Goal: Transaction & Acquisition: Book appointment/travel/reservation

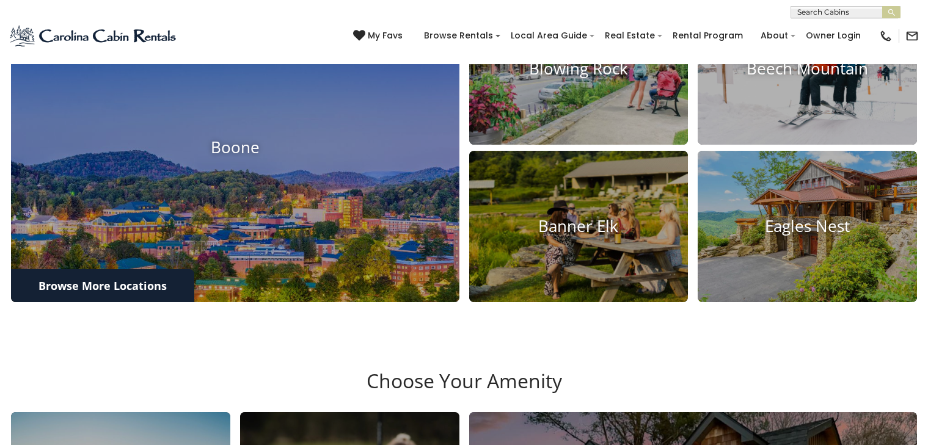
scroll to position [546, 0]
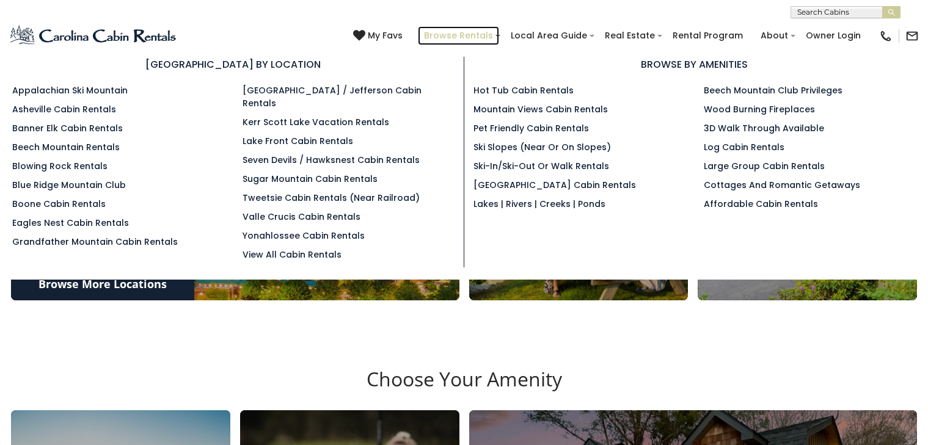
click at [426, 31] on link "Browse Rentals" at bounding box center [458, 35] width 81 height 19
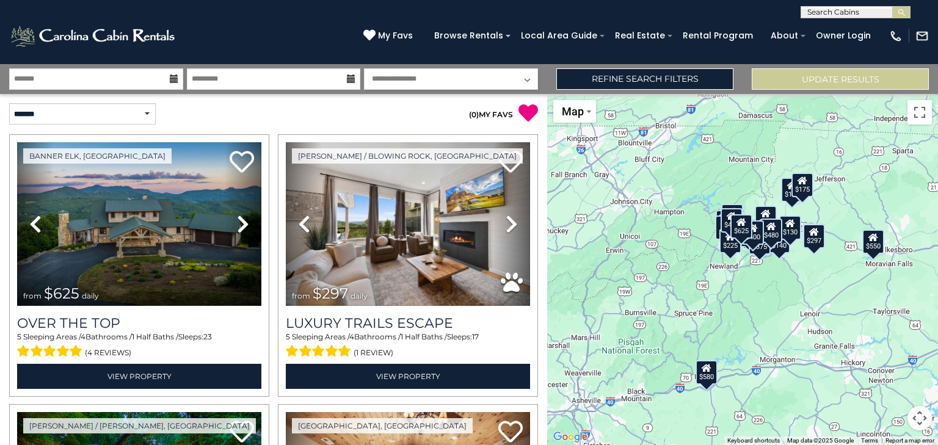
scroll to position [315, 0]
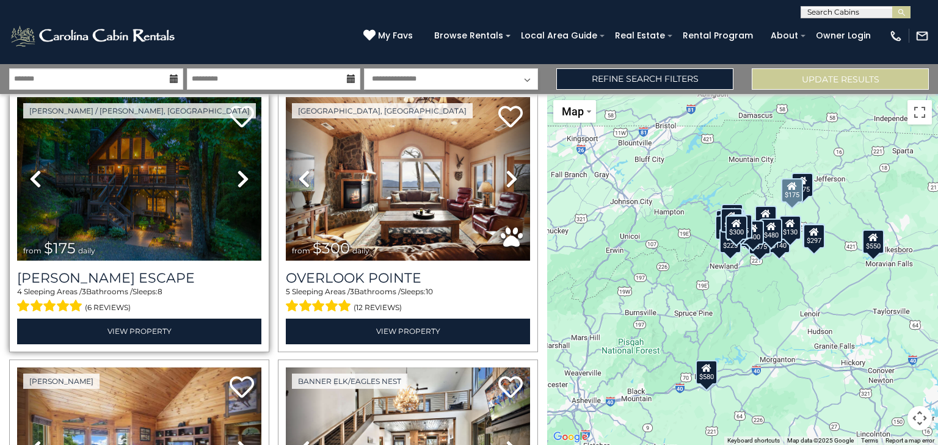
click at [225, 131] on link "Next" at bounding box center [243, 179] width 37 height 164
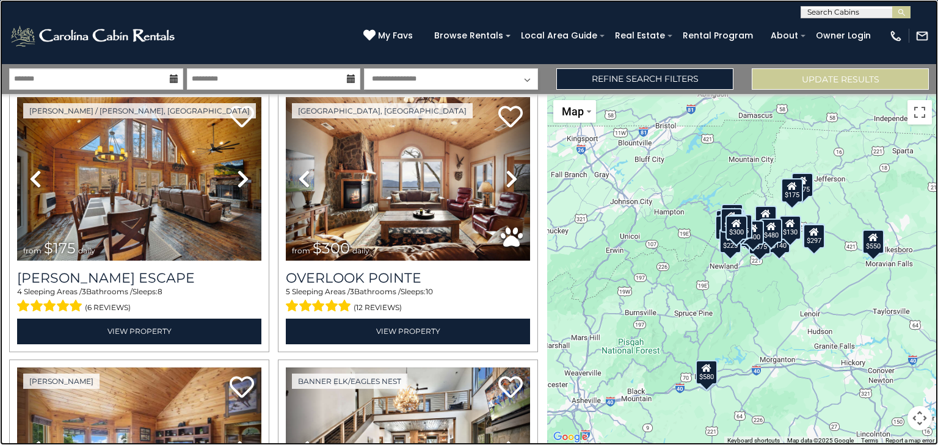
click at [275, 264] on link at bounding box center [469, 222] width 938 height 445
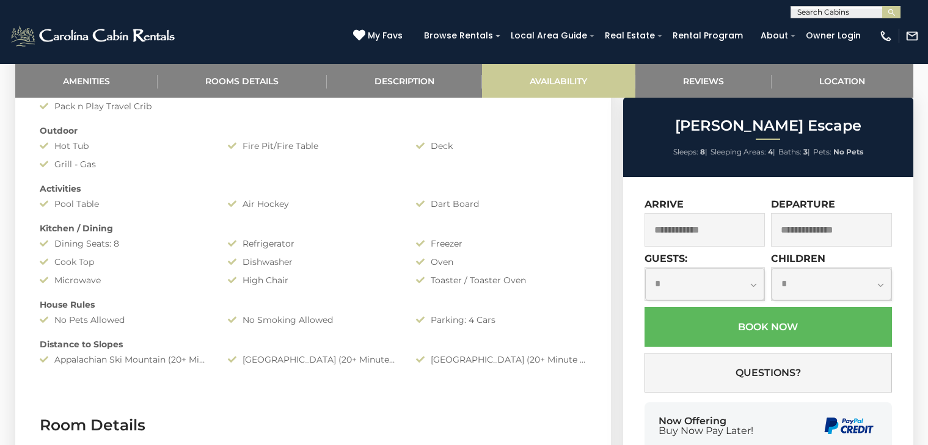
scroll to position [745, 0]
